Goal: Transaction & Acquisition: Purchase product/service

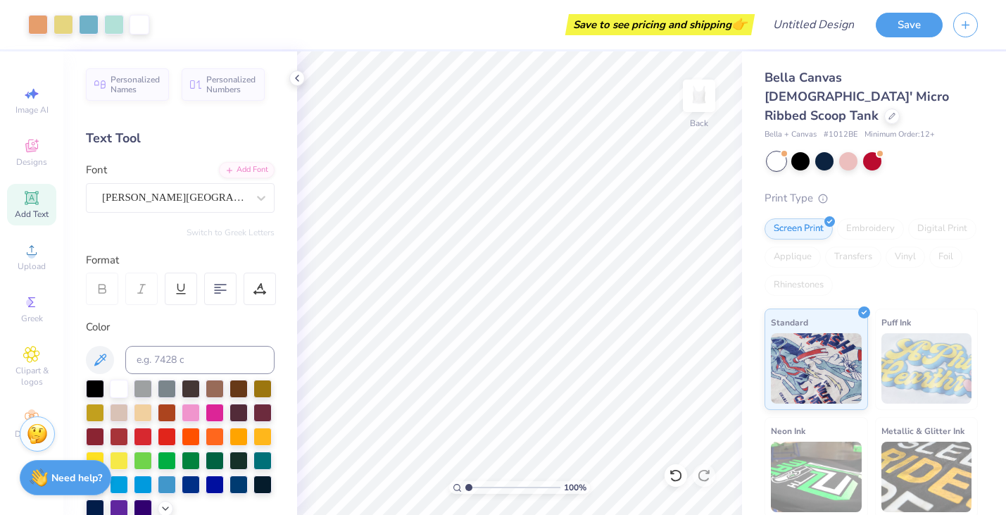
click at [712, 25] on div "Save to see pricing and shipping 👉" at bounding box center [660, 24] width 182 height 21
click at [748, 21] on div "Save to see pricing and shipping 👉" at bounding box center [660, 24] width 182 height 21
click at [738, 21] on span "👉" at bounding box center [738, 23] width 15 height 17
click at [645, 20] on div "Save to see pricing and shipping 👉" at bounding box center [660, 24] width 182 height 21
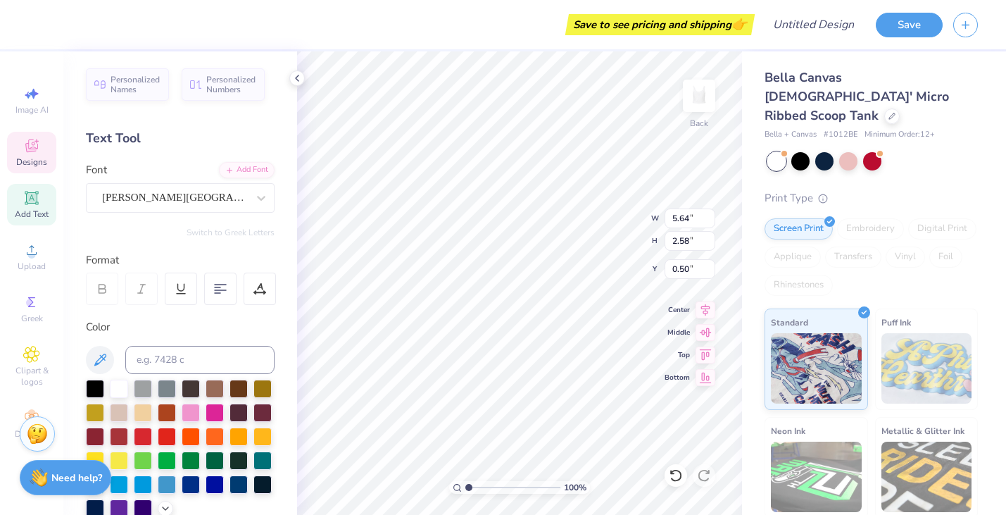
type textarea "Little"
click at [946, 152] on div at bounding box center [872, 161] width 210 height 18
type input "4.86"
type input "2.60"
type input "0.52"
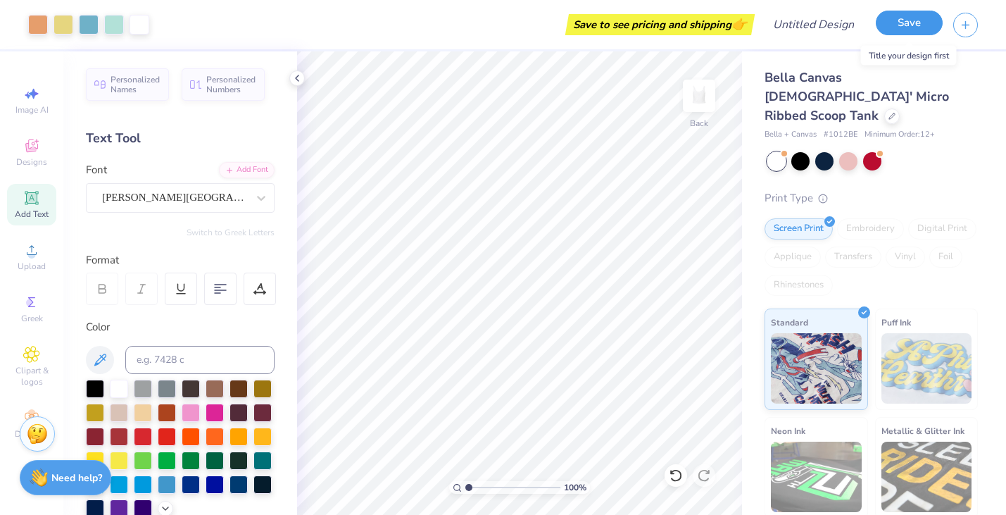
click at [891, 24] on button "Save" at bounding box center [909, 23] width 67 height 25
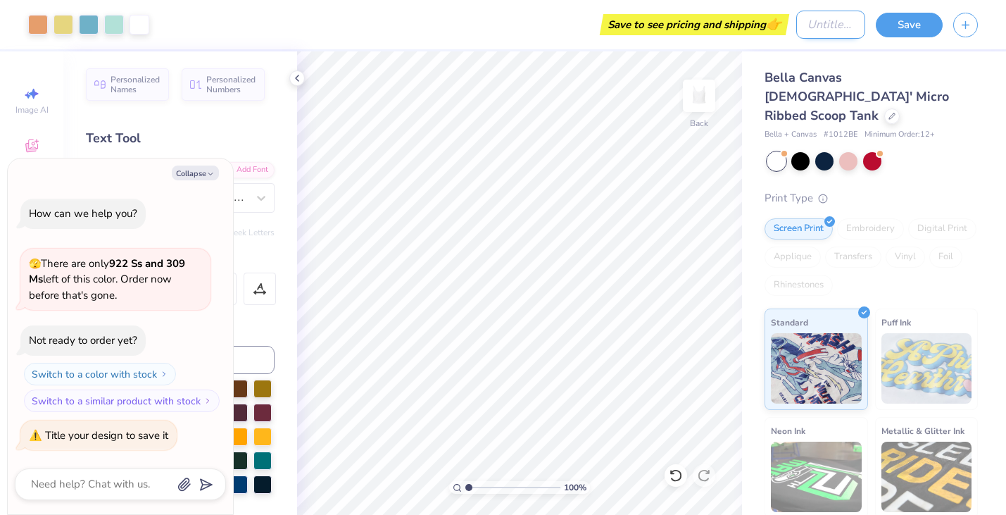
type textarea "x"
click at [810, 26] on input "Design Title" at bounding box center [830, 25] width 69 height 28
type input "L"
type textarea "x"
type input "Li"
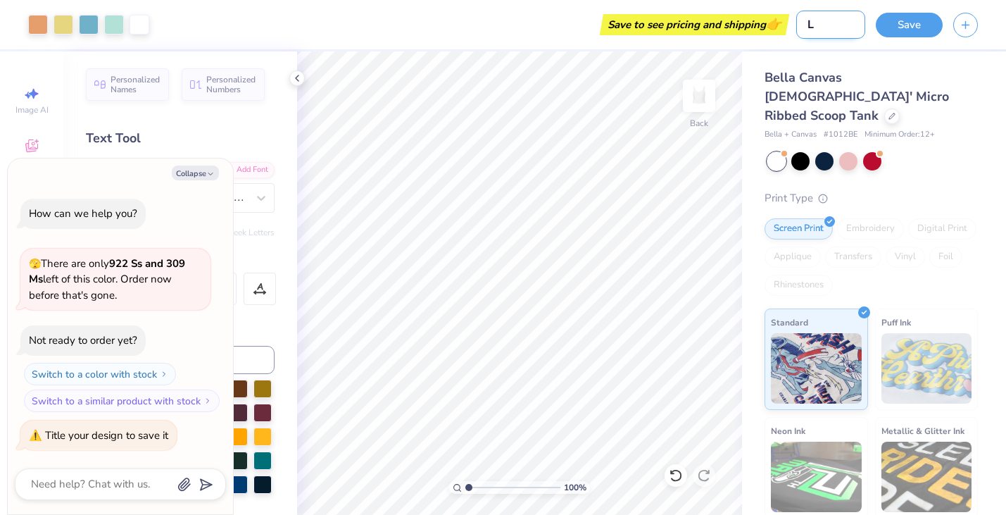
type textarea "x"
type input "Lit"
type textarea "x"
type input "Litt"
type textarea "x"
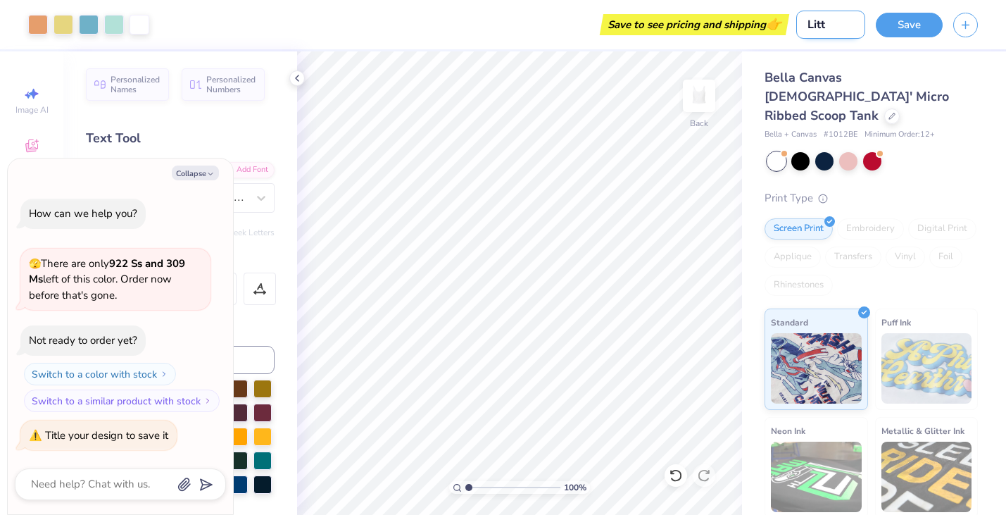
type input "Littl"
type textarea "x"
type input "Little"
type textarea "x"
type input "Little"
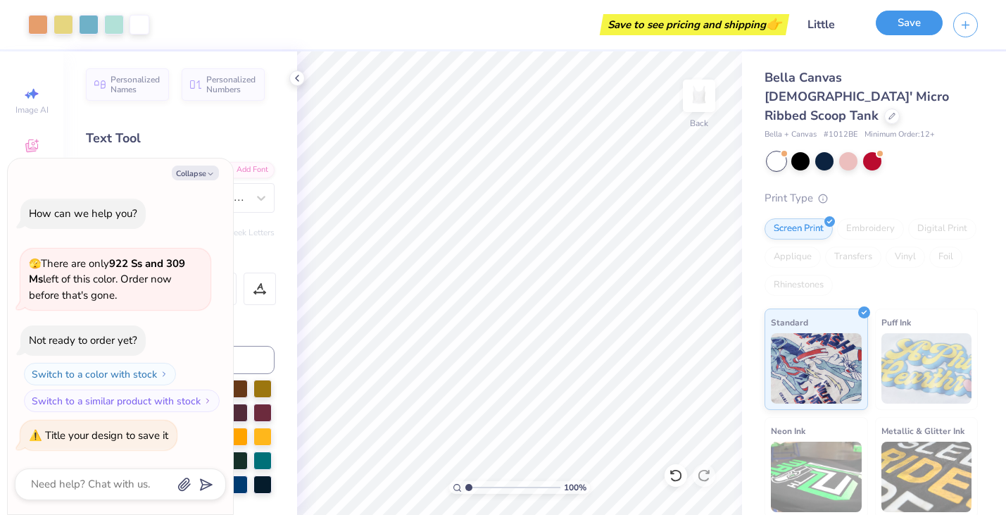
click at [900, 27] on button "Save" at bounding box center [909, 23] width 67 height 25
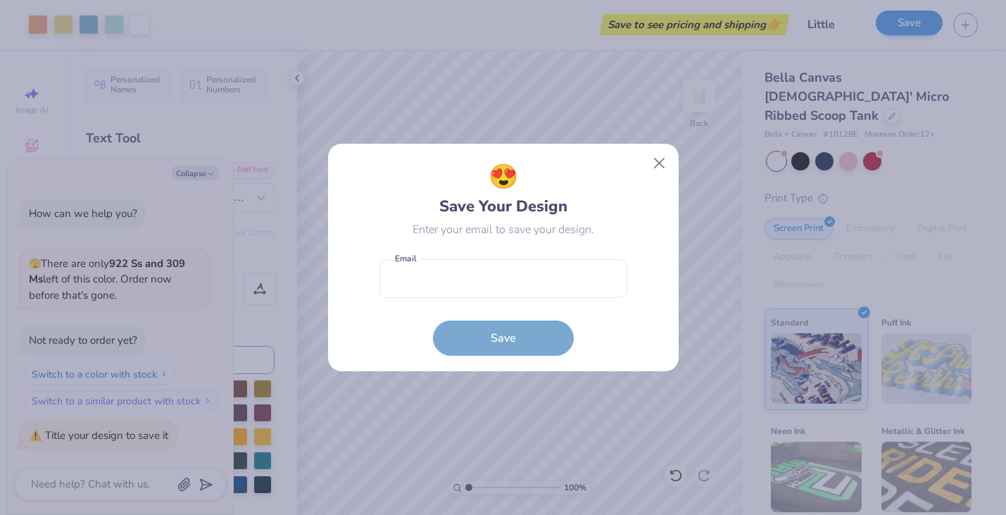
type textarea "x"
click at [530, 282] on input "email" at bounding box center [503, 278] width 248 height 39
type input "[EMAIL_ADDRESS][DOMAIN_NAME]"
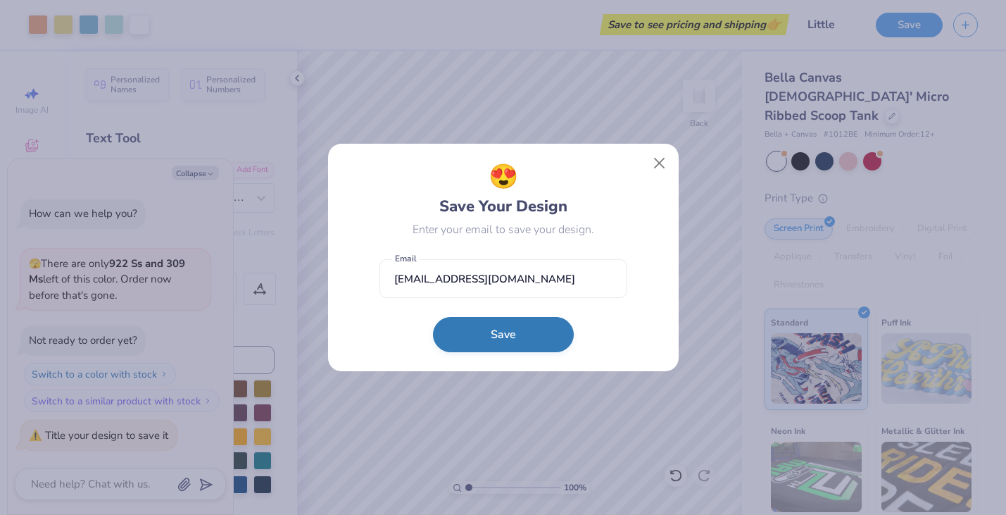
click at [494, 336] on button "Save" at bounding box center [503, 334] width 141 height 35
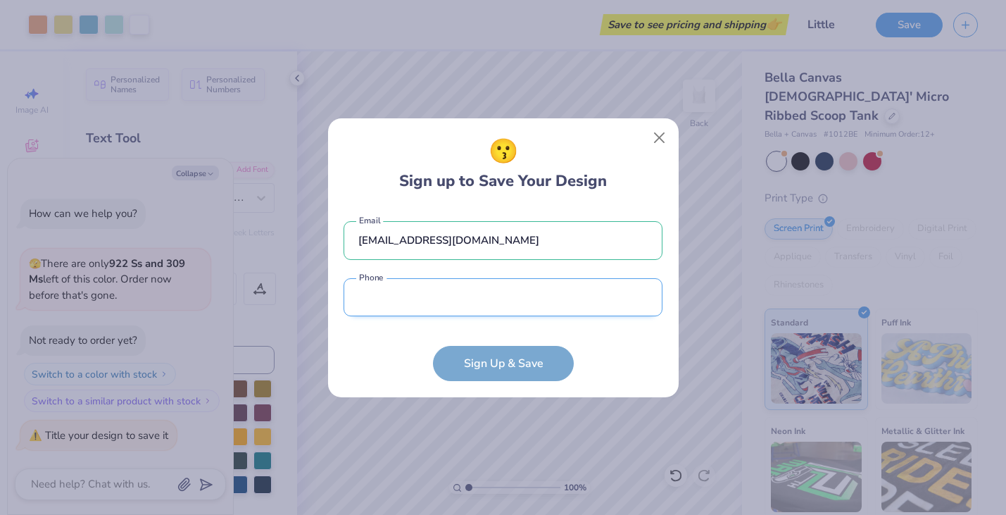
click at [521, 304] on input "tel" at bounding box center [503, 297] width 319 height 39
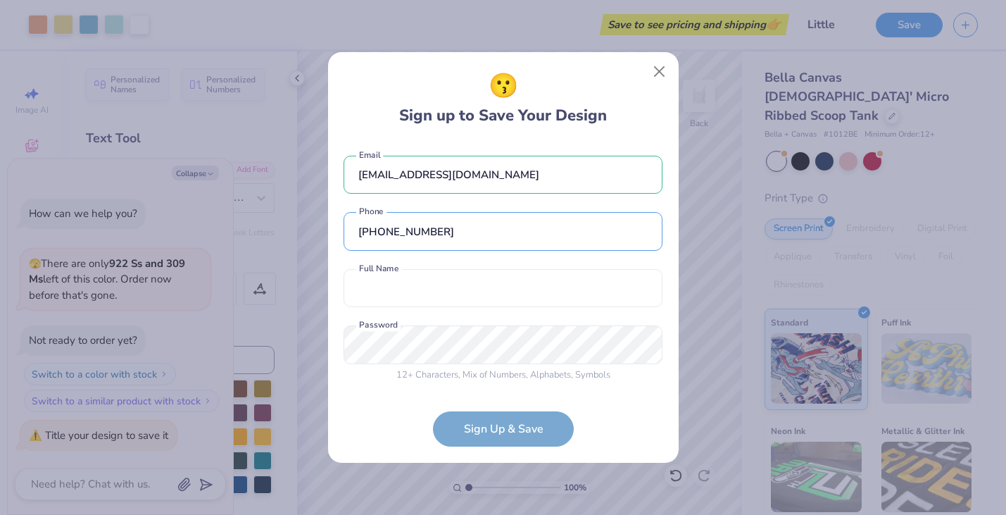
type input "[PHONE_NUMBER]"
click at [503, 266] on div "[EMAIL_ADDRESS][DOMAIN_NAME] Email [PHONE_NUMBER] Phone Full Name is a required…" at bounding box center [503, 265] width 319 height 248
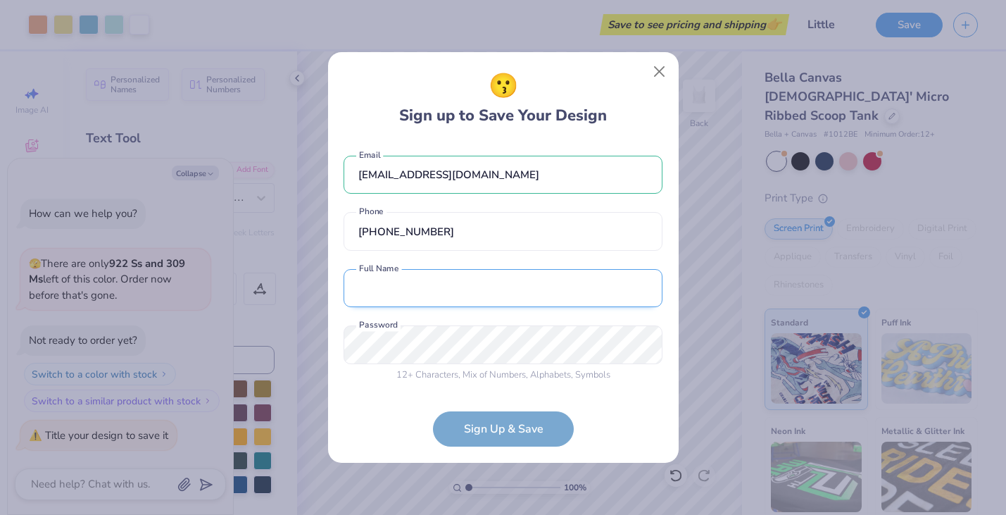
click at [503, 286] on input "text" at bounding box center [503, 288] width 319 height 39
type input "[PERSON_NAME]"
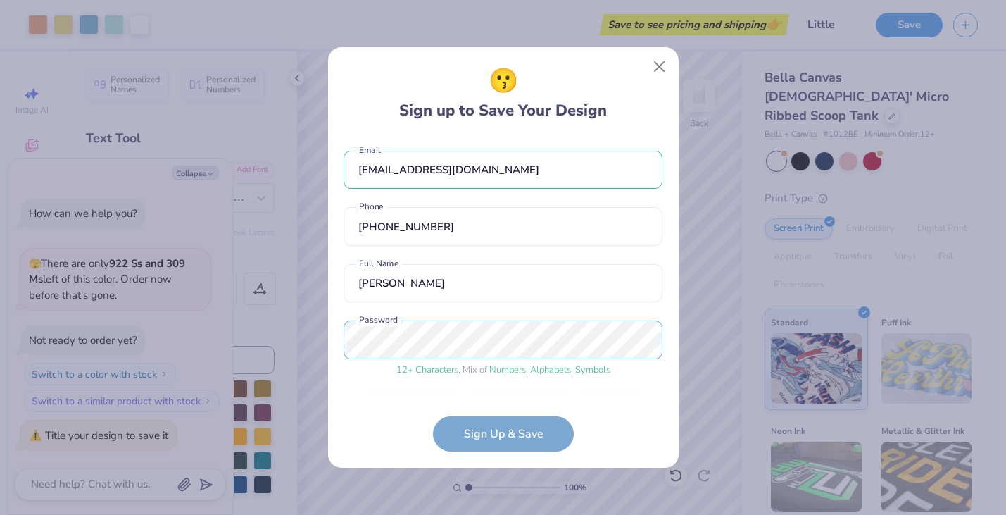
scroll to position [44, 0]
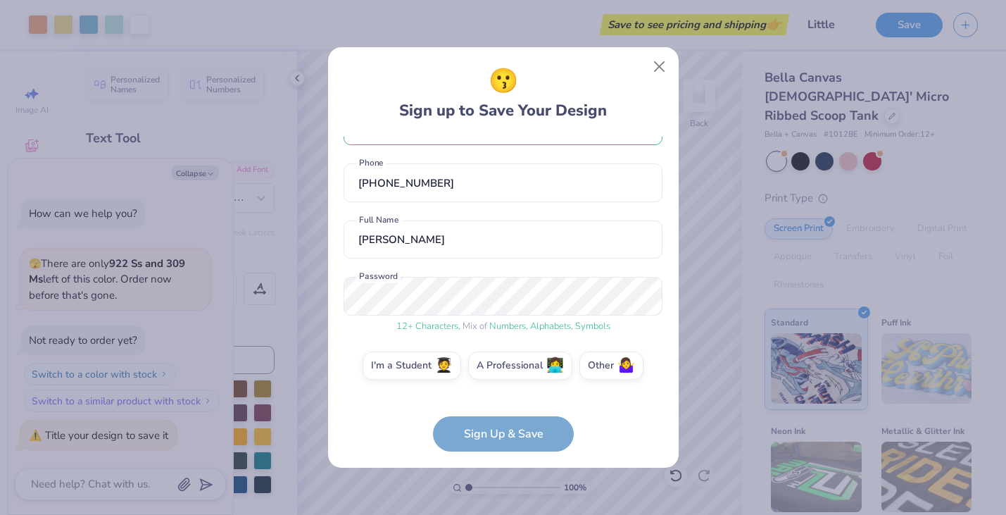
click at [472, 446] on form "[EMAIL_ADDRESS][DOMAIN_NAME] Email [PHONE_NUMBER] Phone [PERSON_NAME] Full Name…" at bounding box center [503, 294] width 319 height 315
click at [486, 432] on form "[EMAIL_ADDRESS][DOMAIN_NAME] Email [PHONE_NUMBER] Phone [PERSON_NAME] Full Name…" at bounding box center [503, 294] width 319 height 315
click at [443, 361] on span "🧑‍🎓" at bounding box center [444, 363] width 18 height 16
click at [498, 408] on input "I'm a Student 🧑‍🎓" at bounding box center [502, 412] width 9 height 9
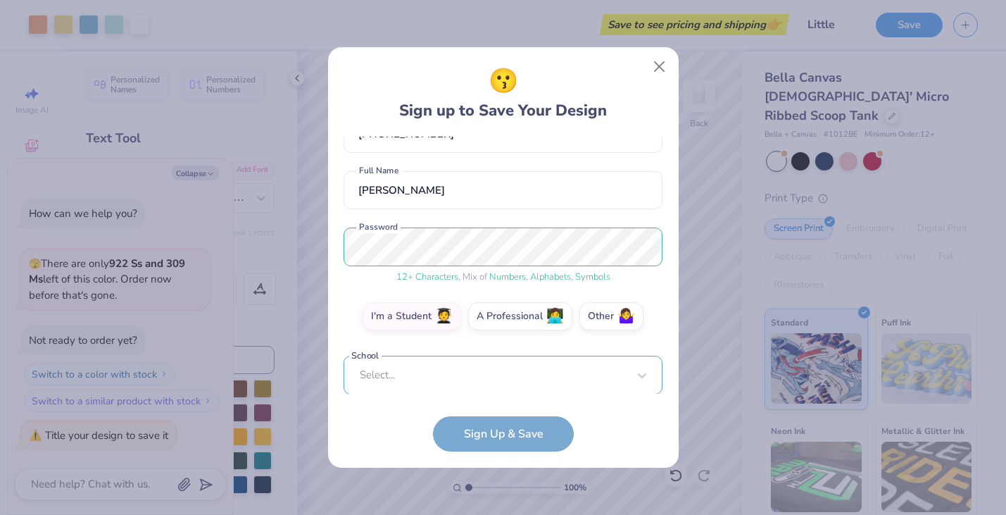
click at [481, 372] on div "Select..." at bounding box center [503, 374] width 319 height 39
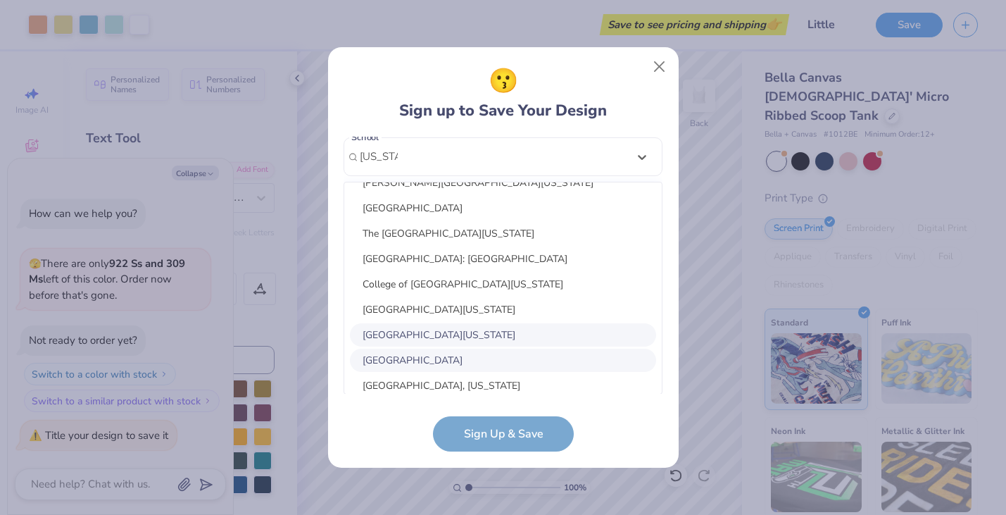
scroll to position [289, 0]
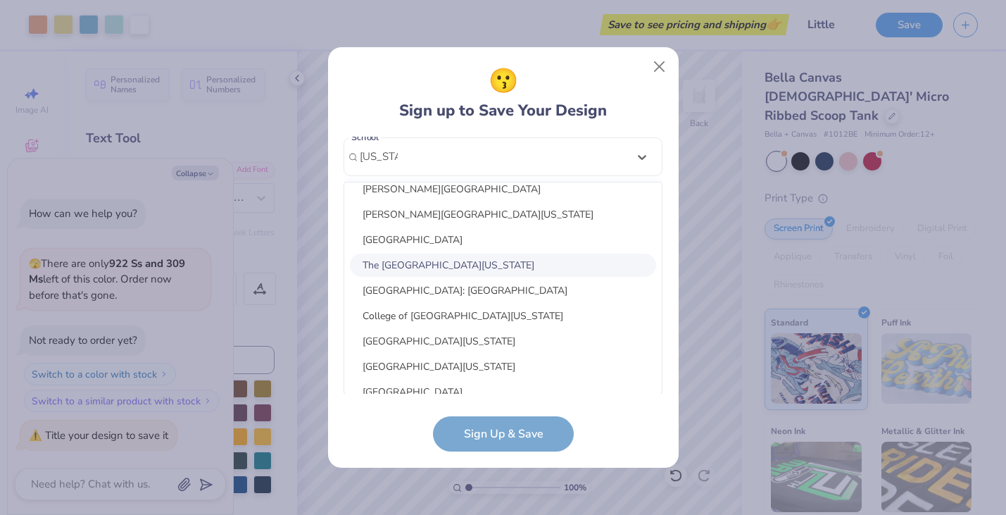
click at [473, 259] on div "The [GEOGRAPHIC_DATA][US_STATE]" at bounding box center [503, 264] width 306 height 23
type input "[US_STATE]"
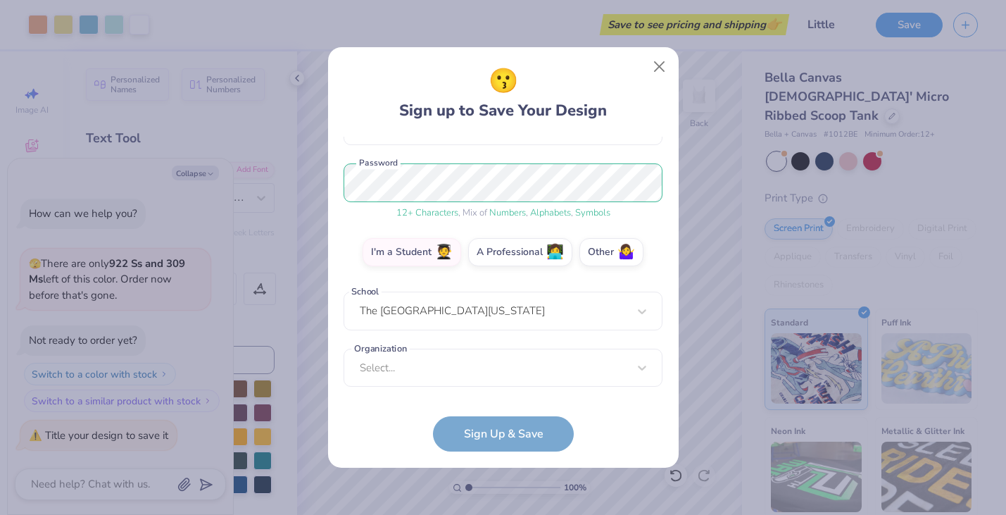
scroll to position [157, 0]
click at [470, 365] on div "Select..." at bounding box center [503, 367] width 319 height 39
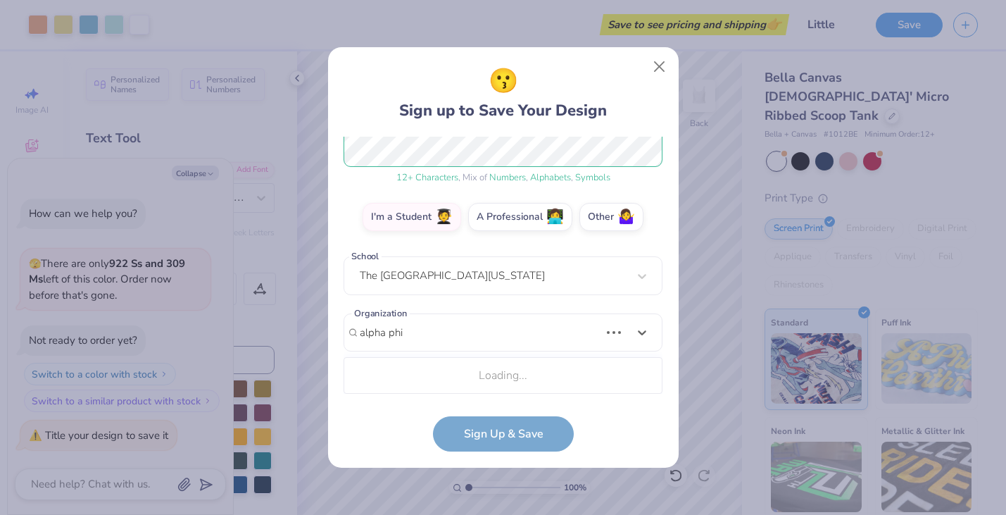
scroll to position [368, 0]
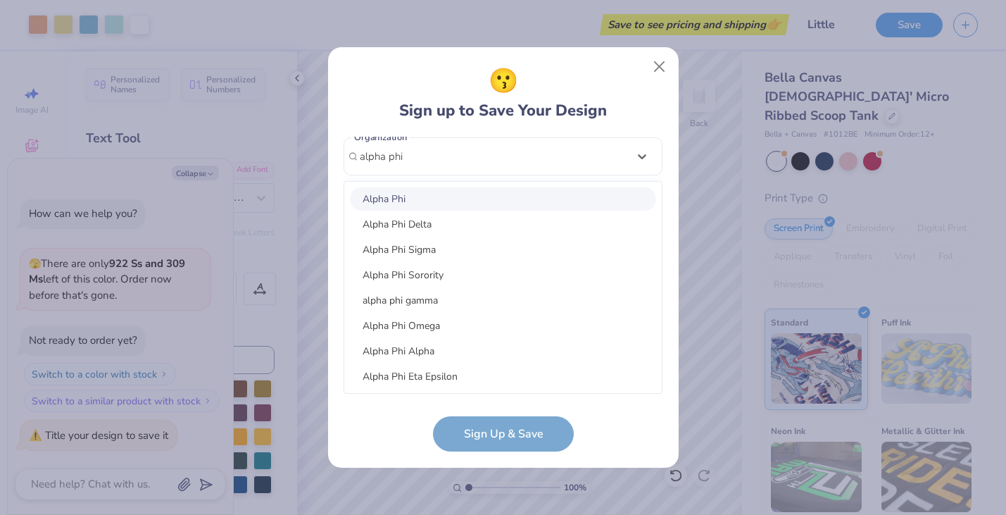
click at [423, 196] on div "Alpha Phi" at bounding box center [503, 198] width 306 height 23
type input "alpha phi"
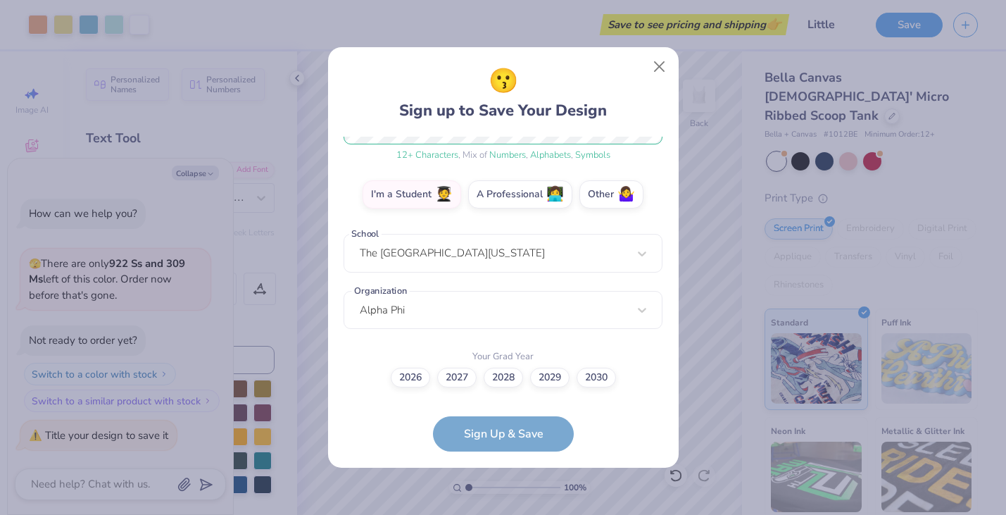
scroll to position [214, 0]
click at [500, 372] on label "2028" at bounding box center [503, 376] width 39 height 20
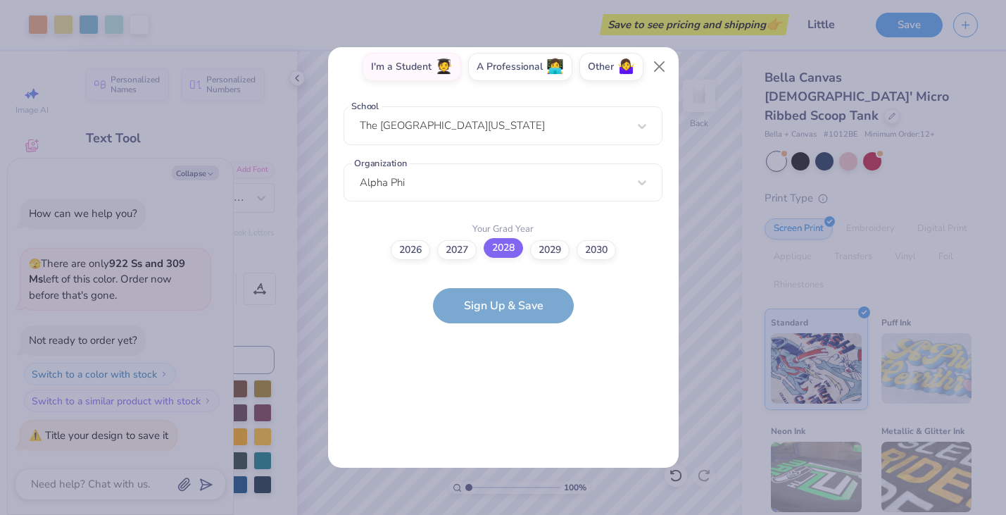
scroll to position [0, 0]
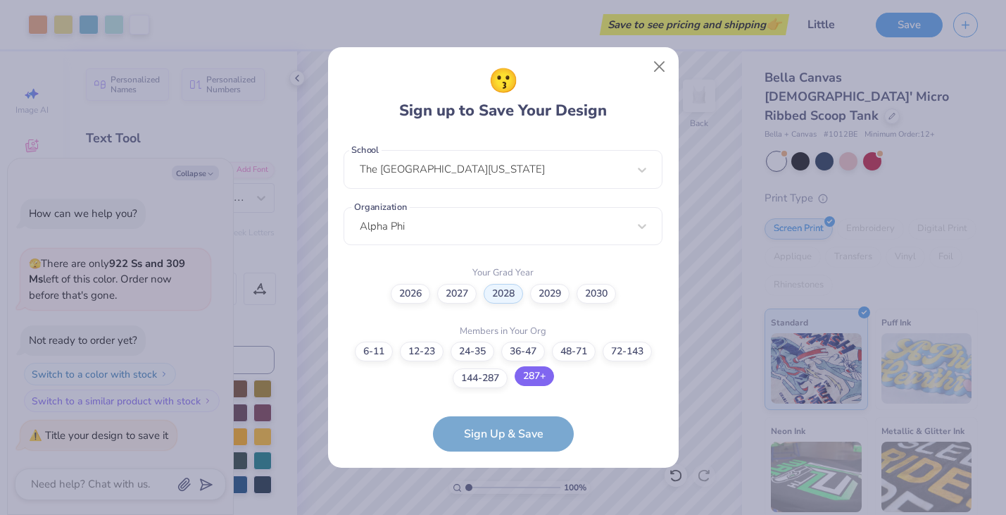
click at [547, 376] on label "287+" at bounding box center [534, 376] width 39 height 20
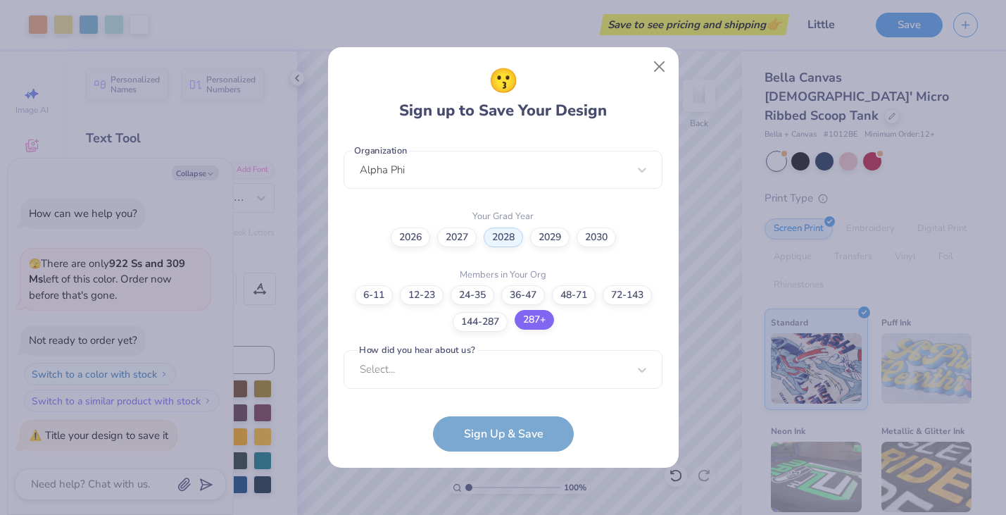
click at [547, 376] on div "Select..." at bounding box center [503, 369] width 319 height 39
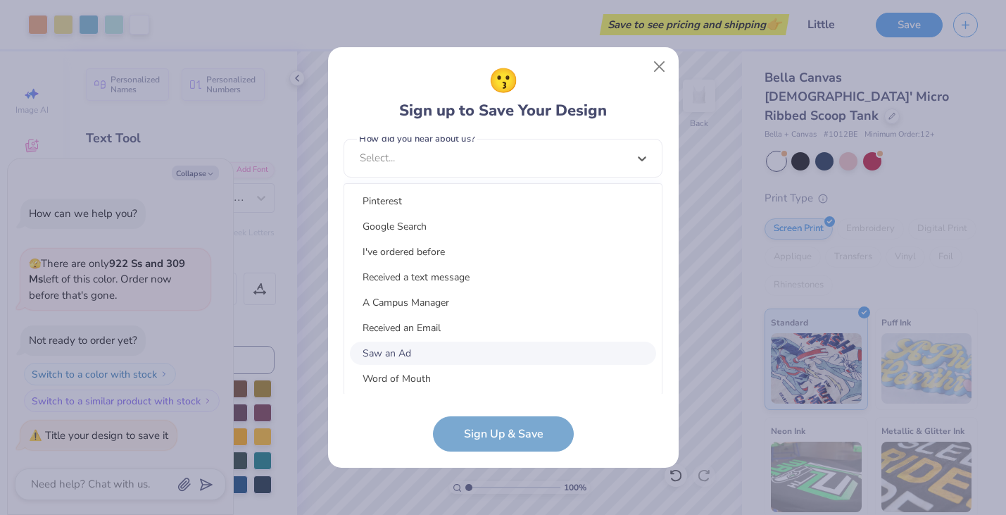
scroll to position [14, 0]
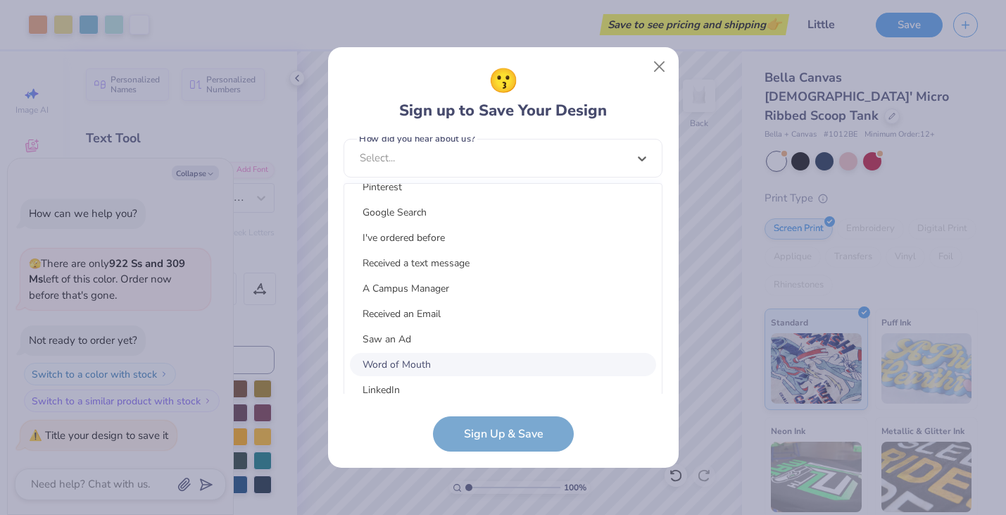
click at [505, 363] on div "Word of Mouth" at bounding box center [503, 364] width 306 height 23
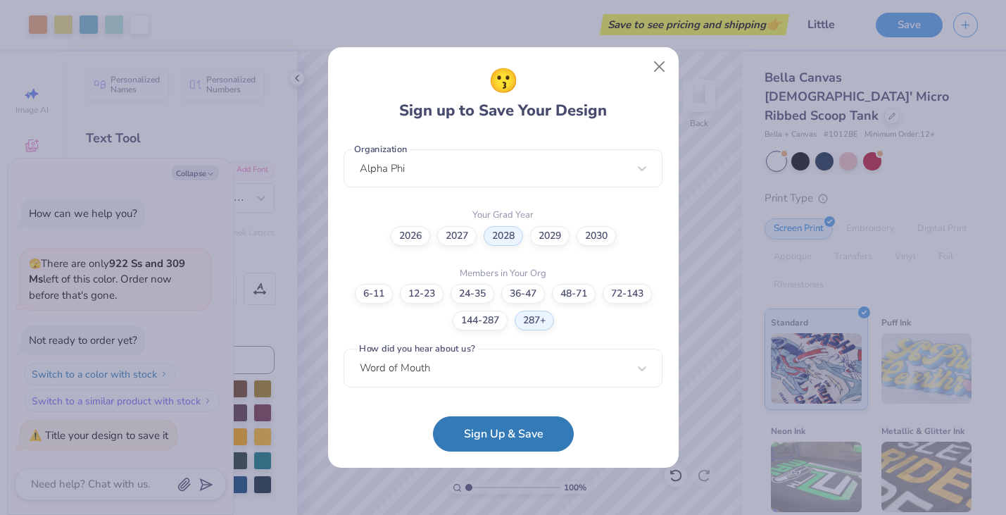
scroll to position [355, 0]
click at [505, 427] on button "Sign Up & Save" at bounding box center [503, 429] width 141 height 35
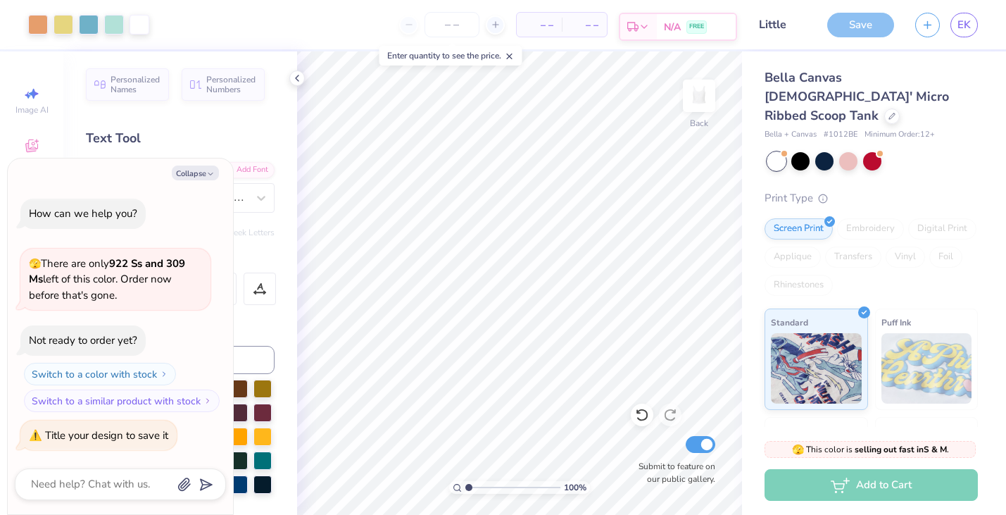
click at [660, 30] on div "N/A FREE" at bounding box center [696, 26] width 79 height 25
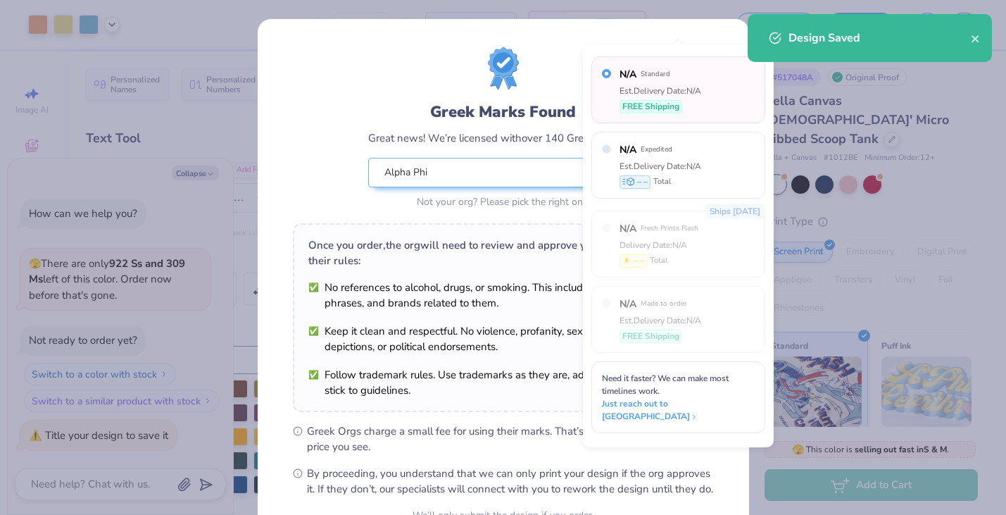
click at [970, 37] on div "Design Saved" at bounding box center [879, 38] width 182 height 17
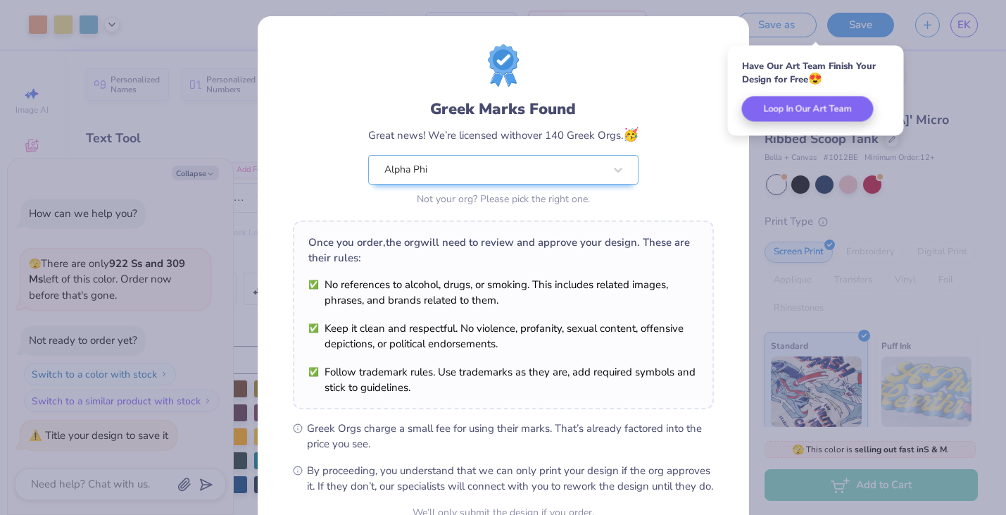
scroll to position [144, 0]
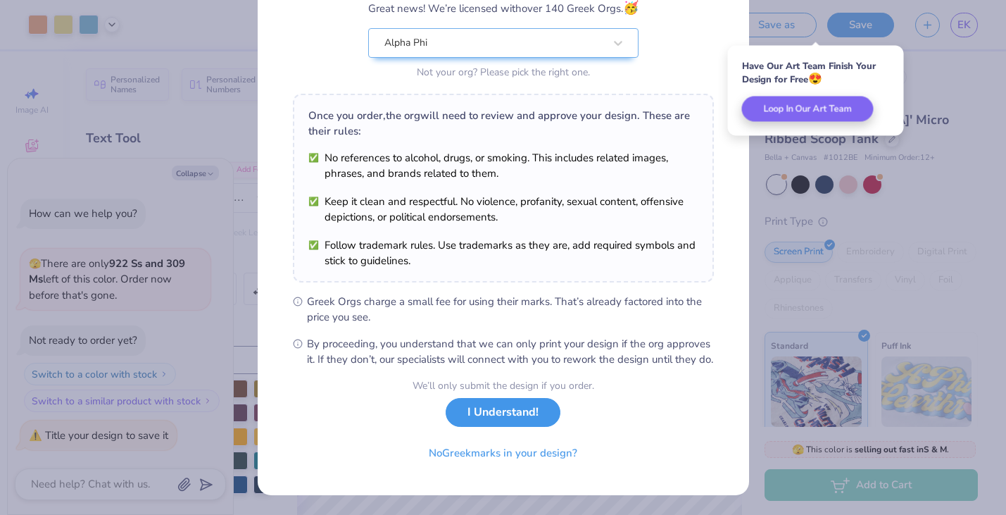
click at [510, 413] on button "I Understand!" at bounding box center [503, 412] width 115 height 29
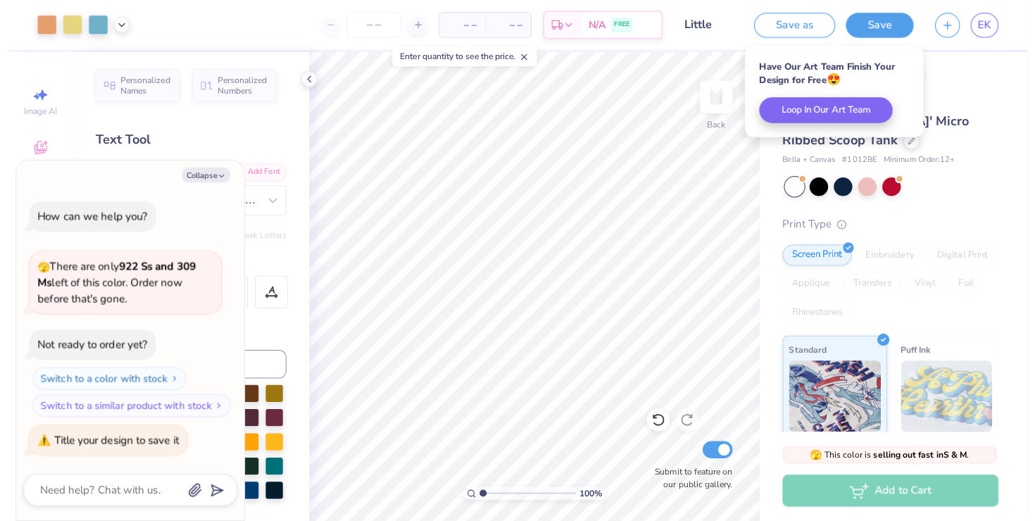
scroll to position [0, 0]
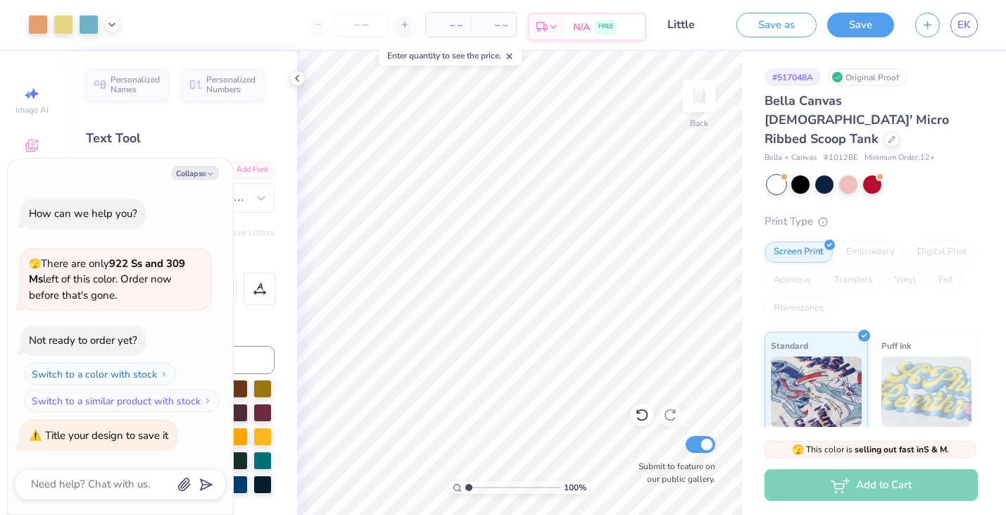
type textarea "x"
click at [608, 25] on span "FREE" at bounding box center [605, 27] width 15 height 10
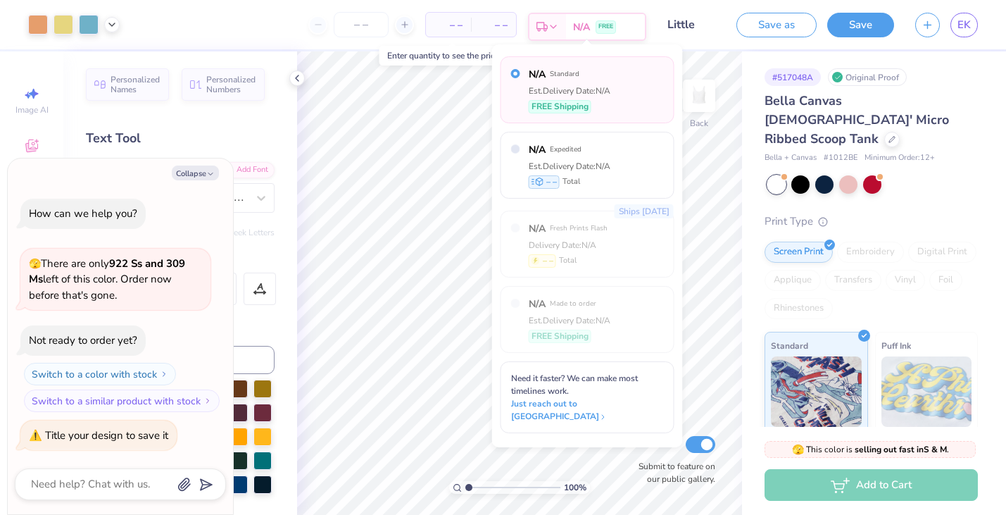
click at [608, 25] on span "FREE" at bounding box center [605, 27] width 15 height 10
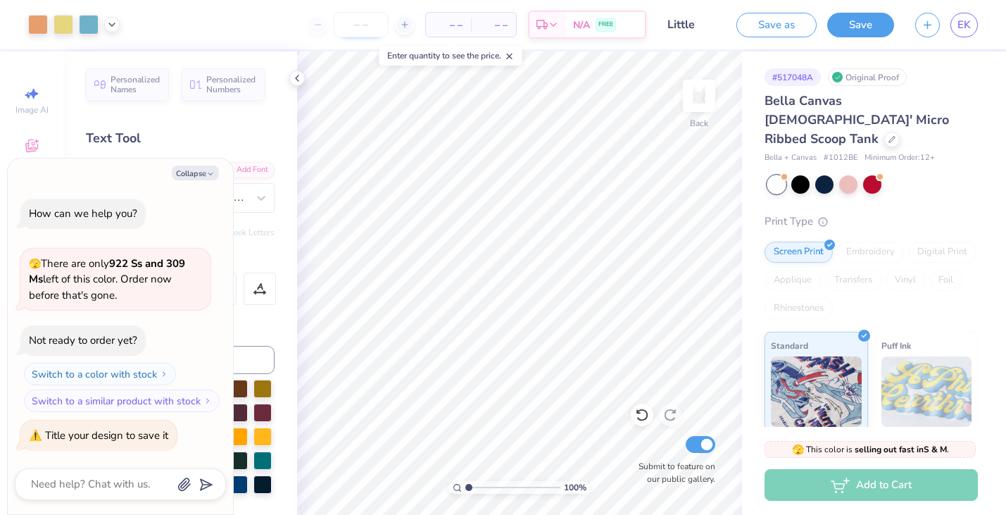
click at [372, 24] on input "number" at bounding box center [361, 24] width 55 height 25
type input "12"
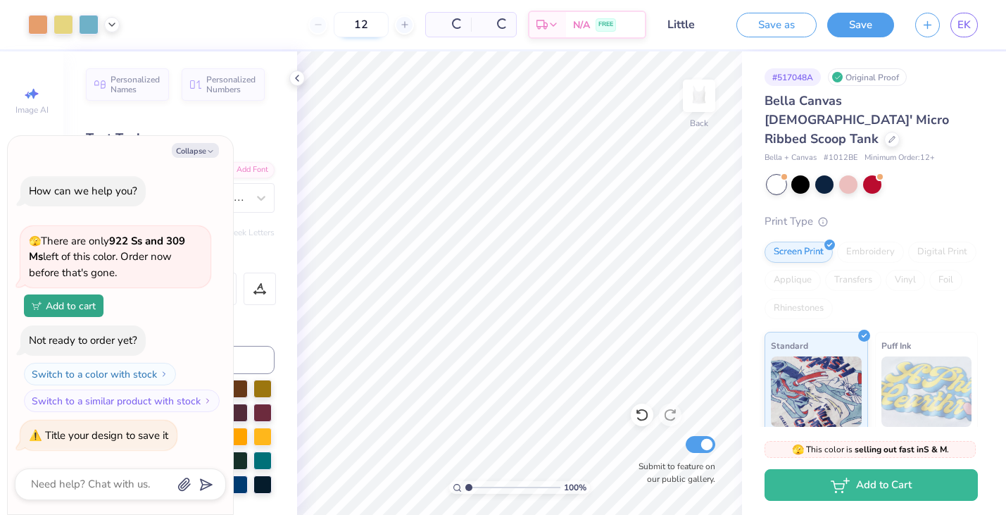
type textarea "x"
click at [341, 27] on input "12" at bounding box center [313, 24] width 55 height 25
type input "12"
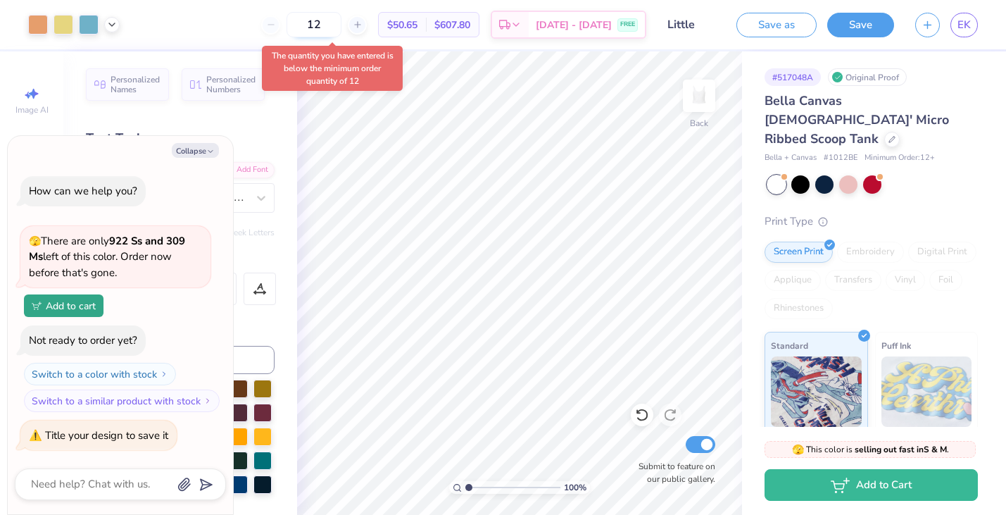
click at [341, 30] on input "12" at bounding box center [313, 24] width 55 height 25
click at [210, 143] on button "Collapse" at bounding box center [195, 150] width 47 height 15
type textarea "x"
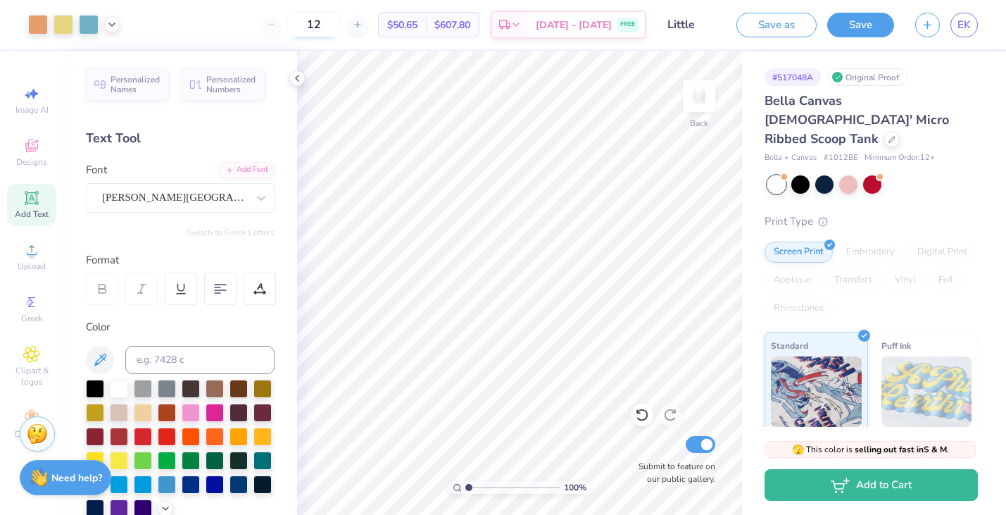
click at [339, 25] on input "12" at bounding box center [313, 24] width 55 height 25
type input "1"
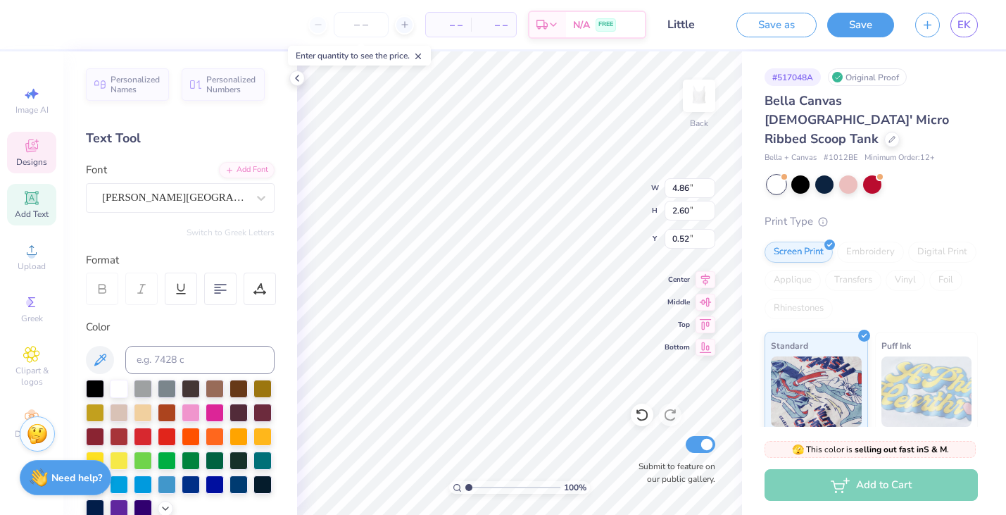
type textarea "Big"
type textarea "Gbig"
type textarea "Ggbig"
